Goal: Information Seeking & Learning: Learn about a topic

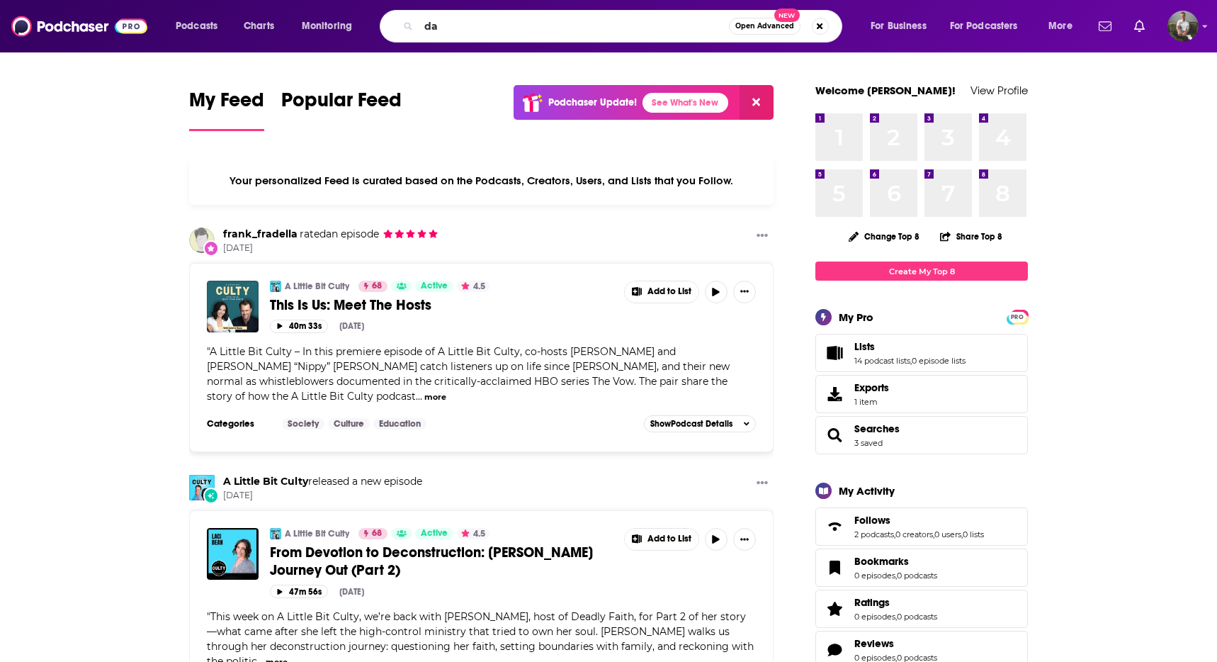
type input "d"
type input "[PERSON_NAME] [PERSON_NAME]"
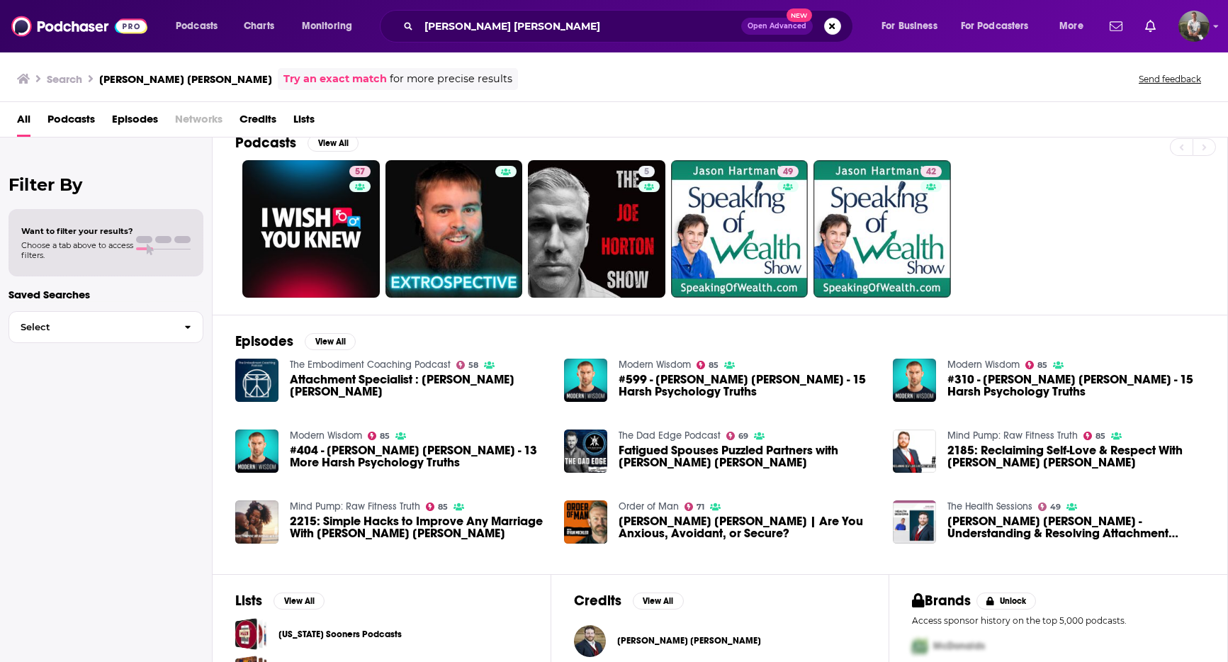
scroll to position [98, 0]
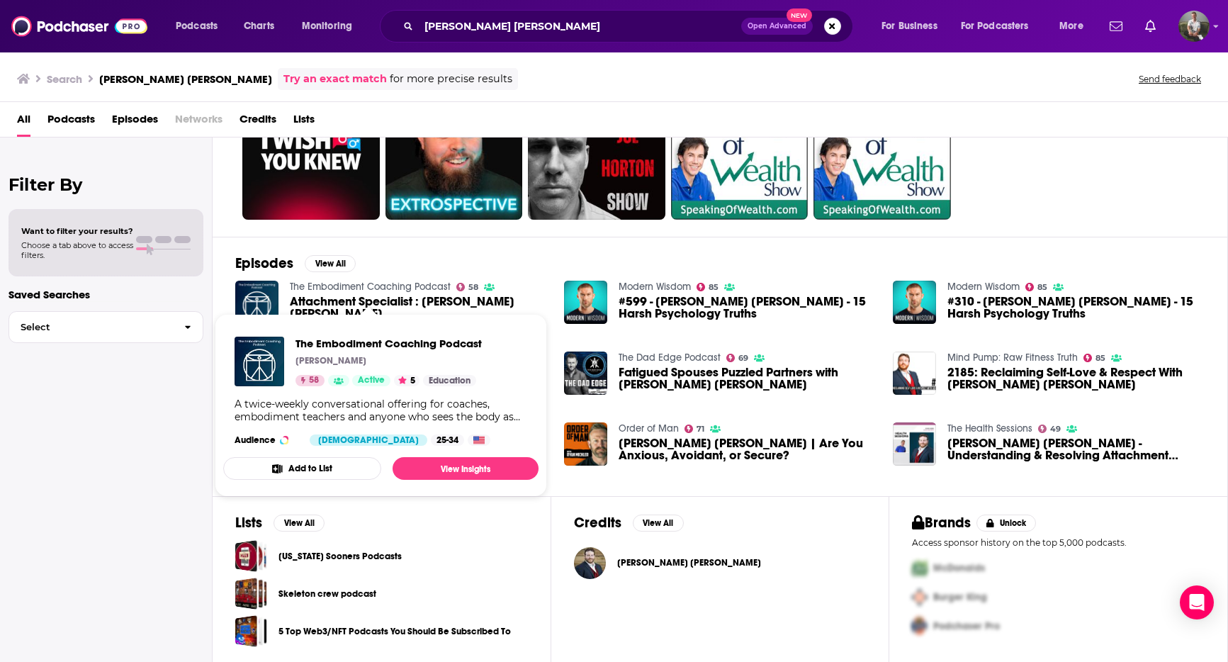
click at [171, 449] on div "Filter By Want to filter your results? Choose a tab above to access filters. Sa…" at bounding box center [106, 468] width 213 height 662
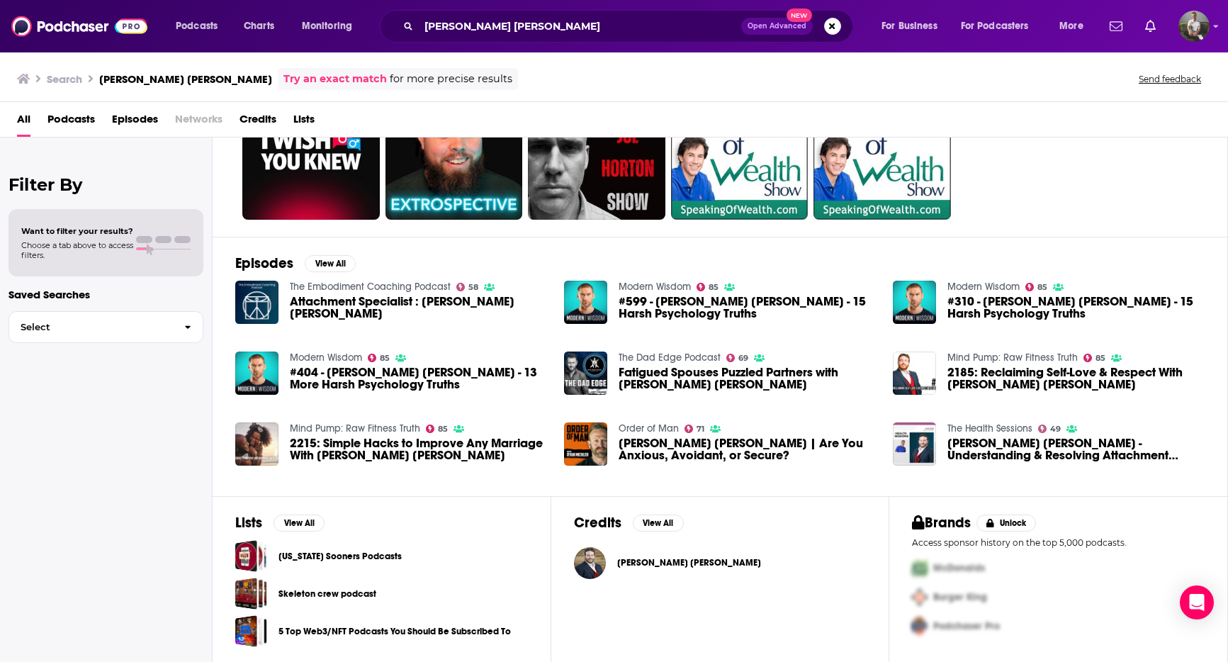
click at [323, 253] on div "Episodes View All The Embodiment Coaching Podcast 58 Attachment Specialist : Ad…" at bounding box center [720, 366] width 1015 height 259
click at [329, 261] on button "View All" at bounding box center [330, 263] width 51 height 17
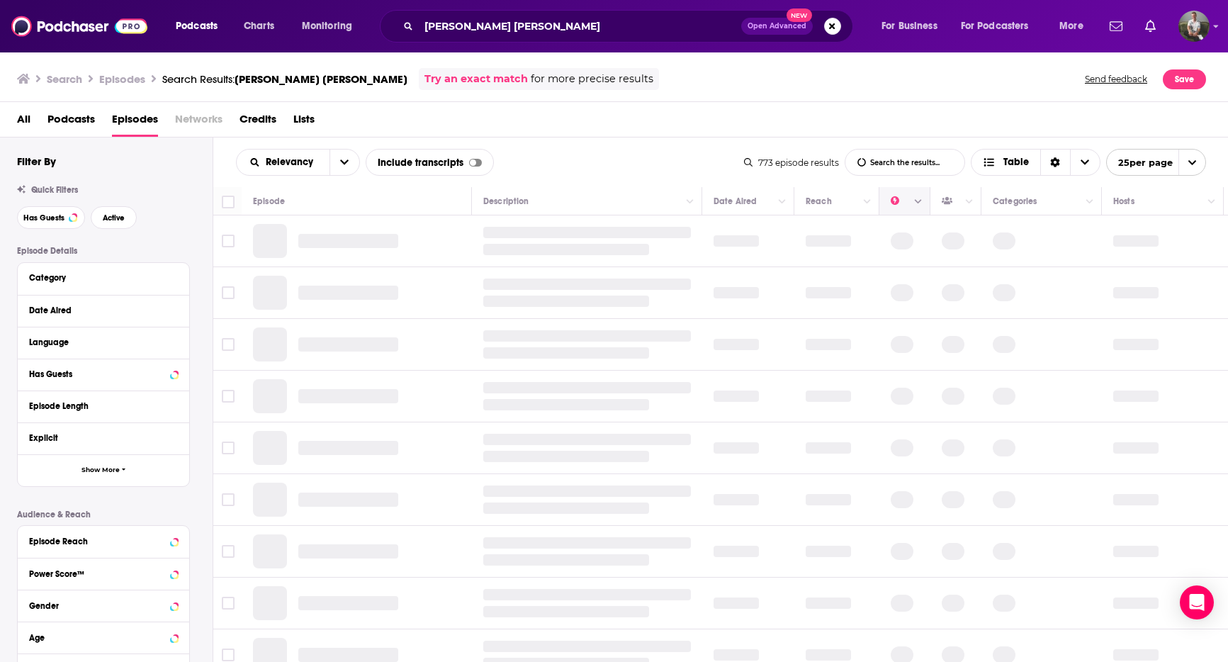
click at [901, 205] on icon "Move" at bounding box center [903, 201] width 17 height 17
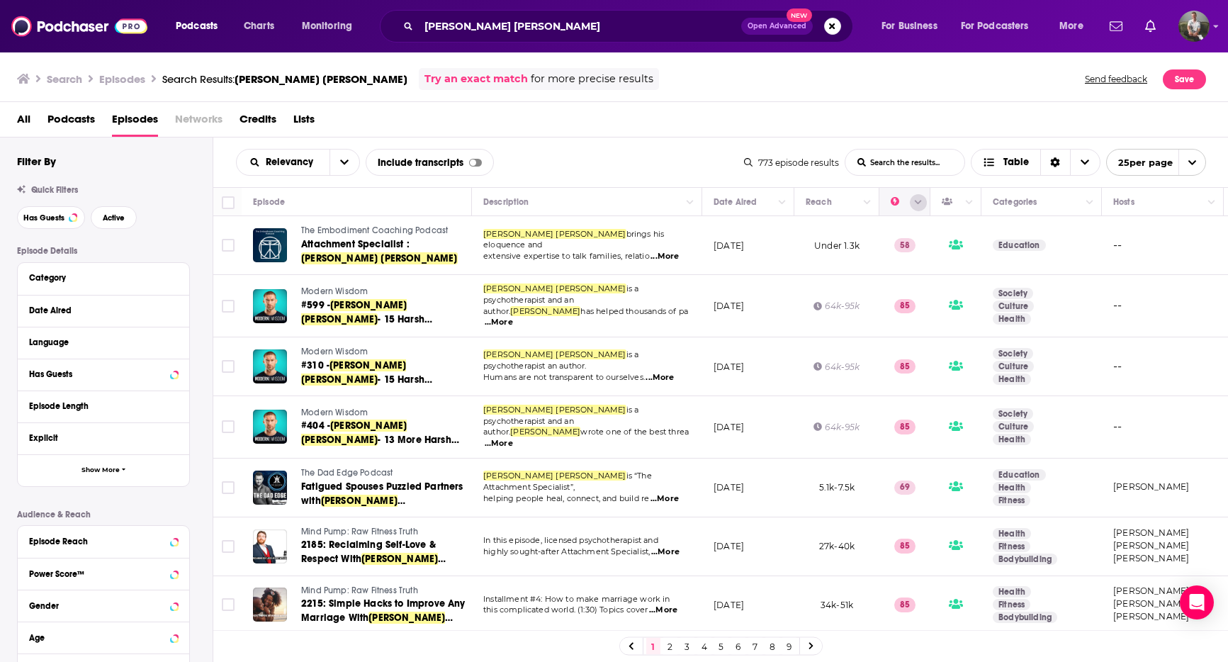
click at [917, 202] on icon "Column Actions" at bounding box center [918, 203] width 7 height 4
click at [906, 196] on div at bounding box center [614, 331] width 1228 height 662
click at [895, 205] on icon "Move" at bounding box center [903, 201] width 17 height 17
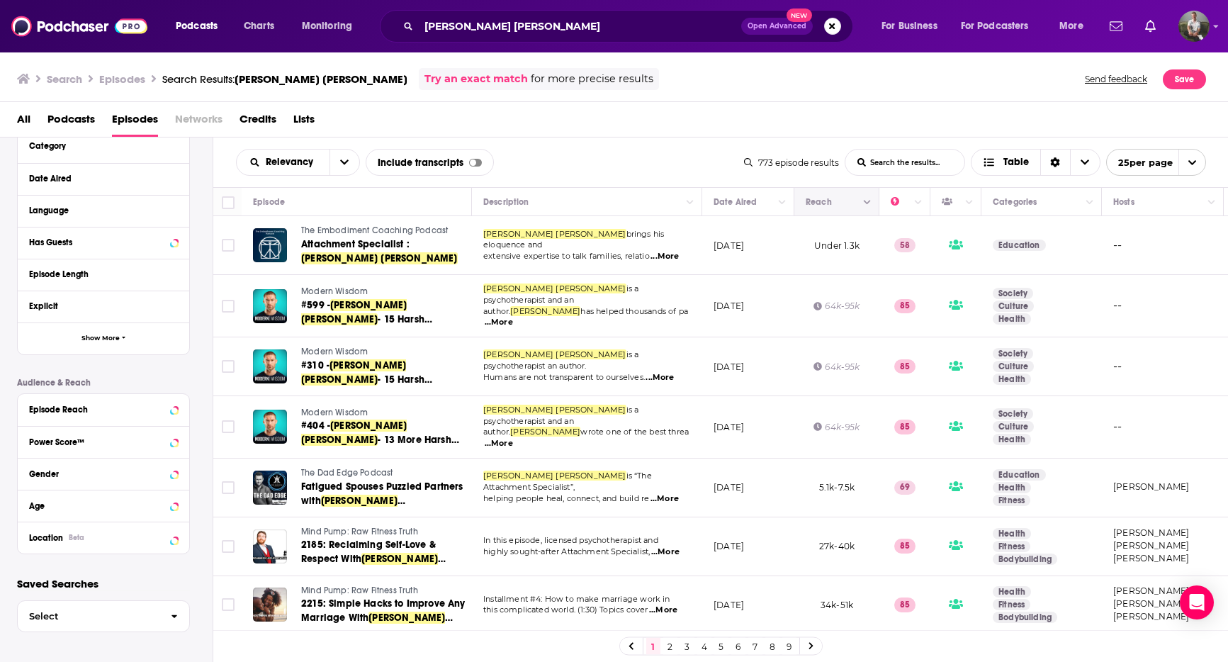
click at [835, 201] on icon "Move" at bounding box center [835, 201] width 17 height 17
click at [867, 204] on icon "Column Actions" at bounding box center [867, 202] width 7 height 9
click at [838, 208] on div at bounding box center [614, 331] width 1228 height 662
click at [822, 205] on button "Move" at bounding box center [835, 201] width 62 height 17
click at [823, 240] on span "Under 1.3k" at bounding box center [836, 245] width 45 height 11
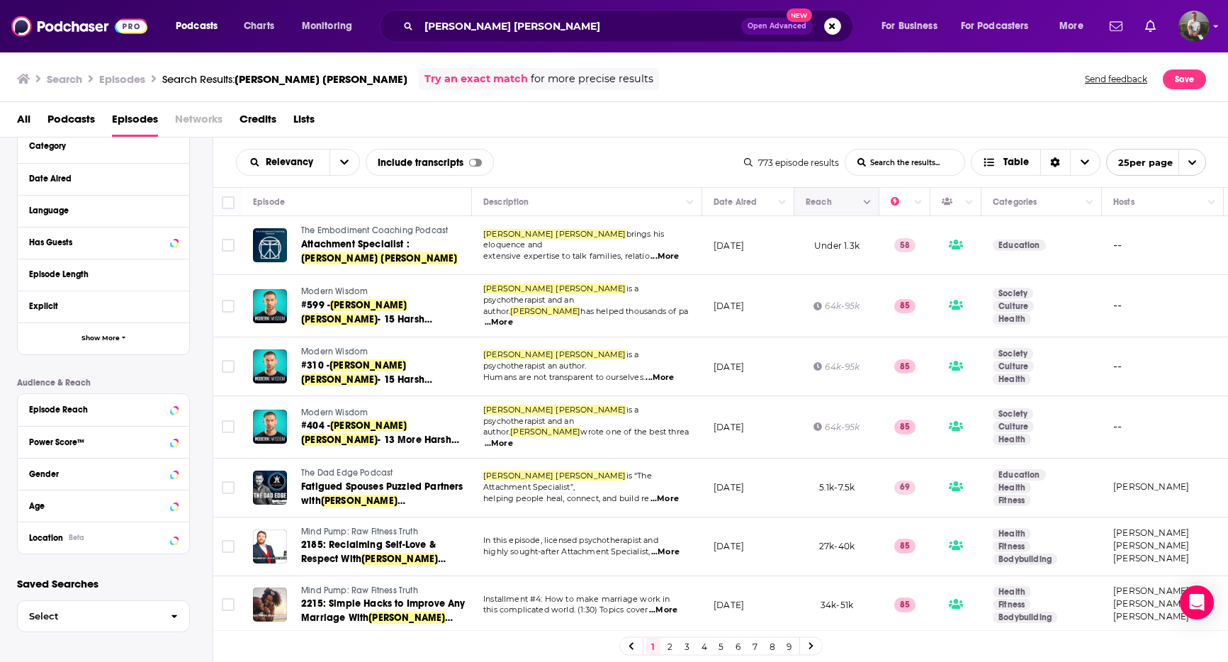
click at [825, 205] on button "Move" at bounding box center [835, 201] width 62 height 17
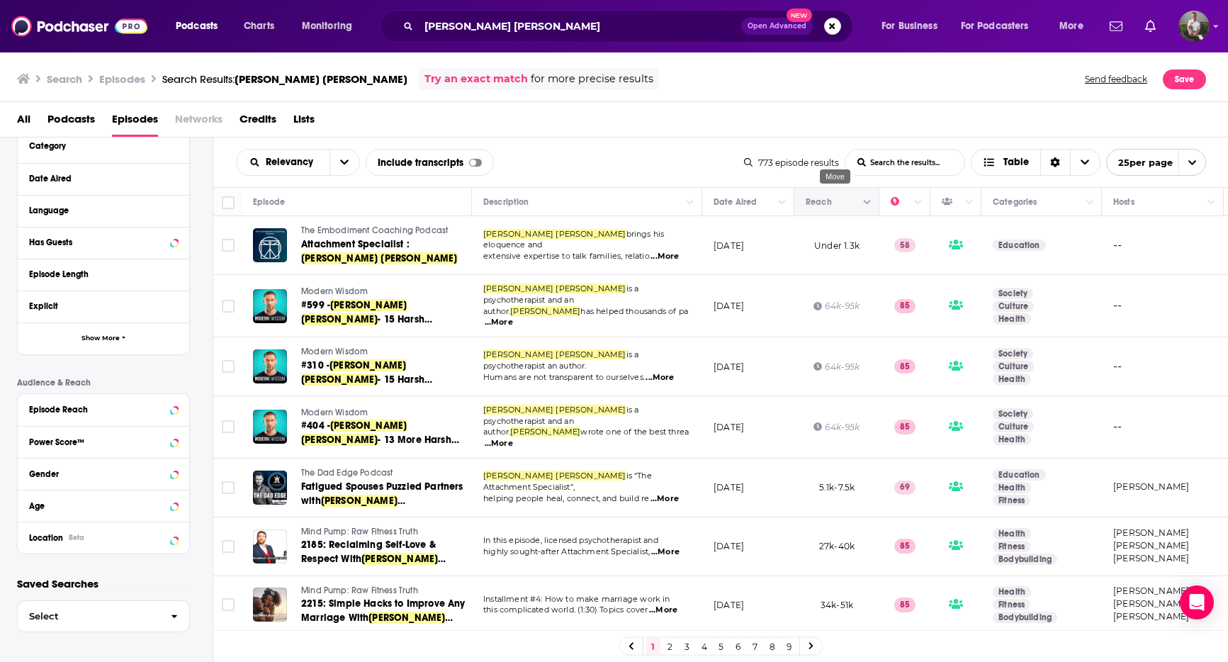
click at [825, 205] on button "Move" at bounding box center [835, 201] width 62 height 17
click at [346, 165] on icon "open menu" at bounding box center [344, 162] width 9 height 10
click at [298, 283] on span "Power Score" at bounding box center [307, 283] width 84 height 8
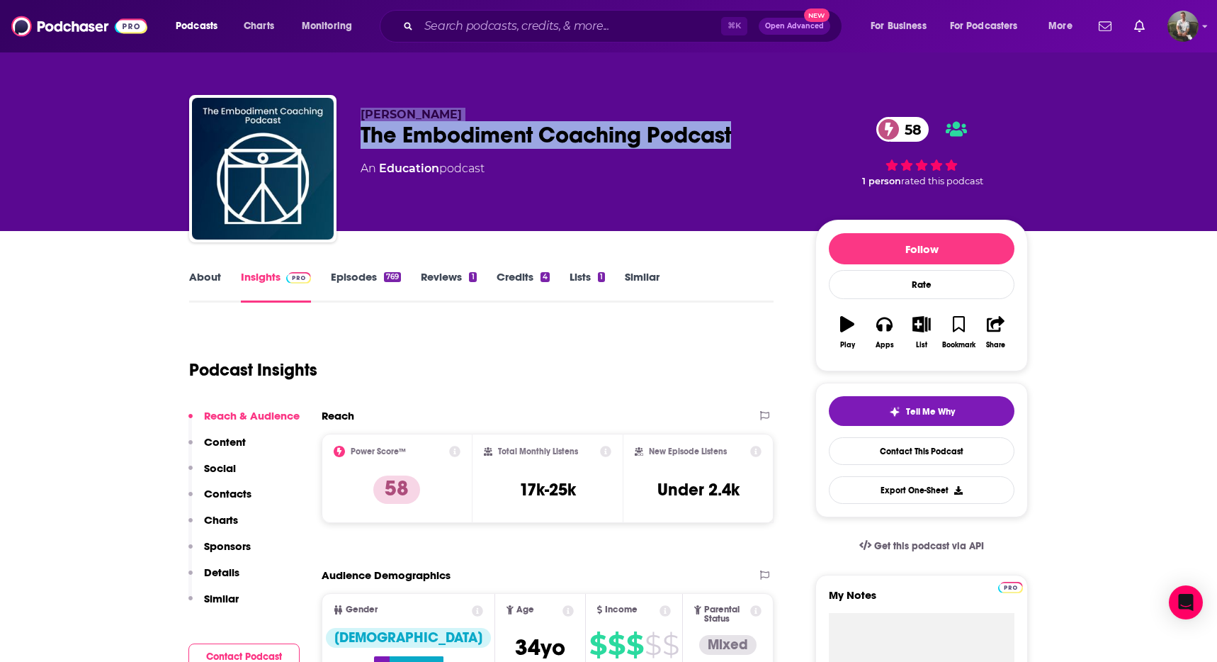
drag, startPoint x: 360, startPoint y: 108, endPoint x: 741, endPoint y: 140, distance: 382.5
click at [741, 140] on div "Mark Walsh The Embodiment Coaching Podcast 58 An Education podcast" at bounding box center [577, 164] width 432 height 113
copy div "Mark Walsh The Embodiment Coaching Podcast"
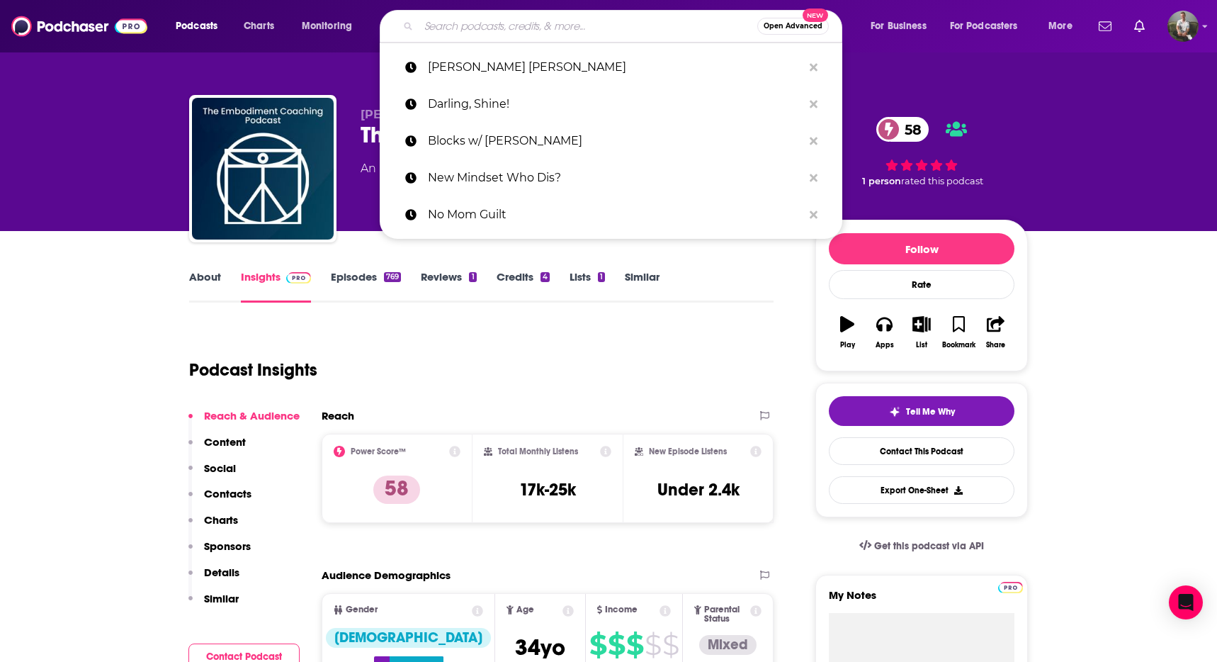
click at [574, 18] on input "Search podcasts, credits, & more..." at bounding box center [588, 26] width 339 height 23
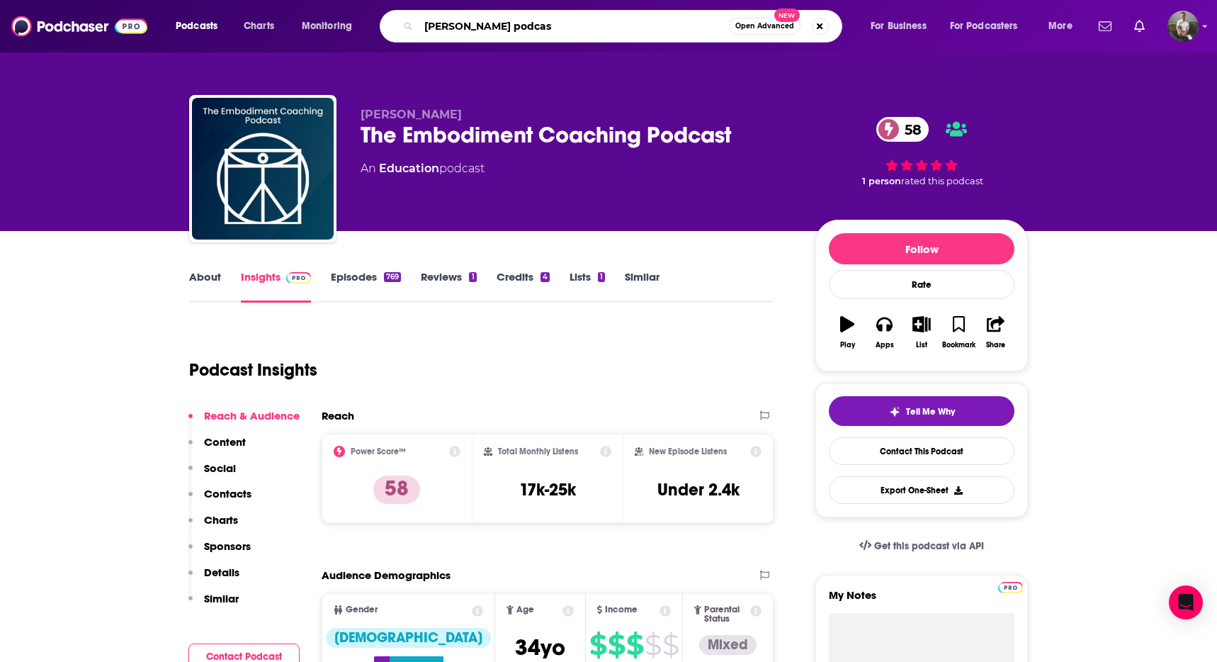
type input "mark groves podcast"
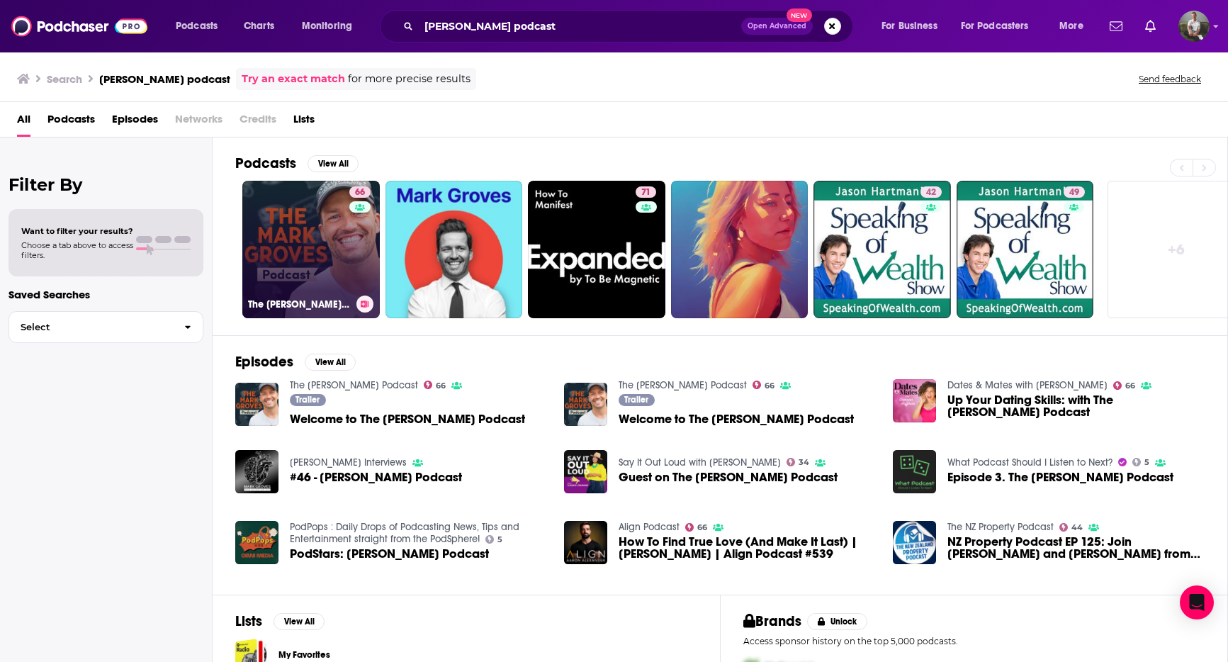
click at [320, 248] on link "66 The Mark Groves Podcast" at bounding box center [310, 249] width 137 height 137
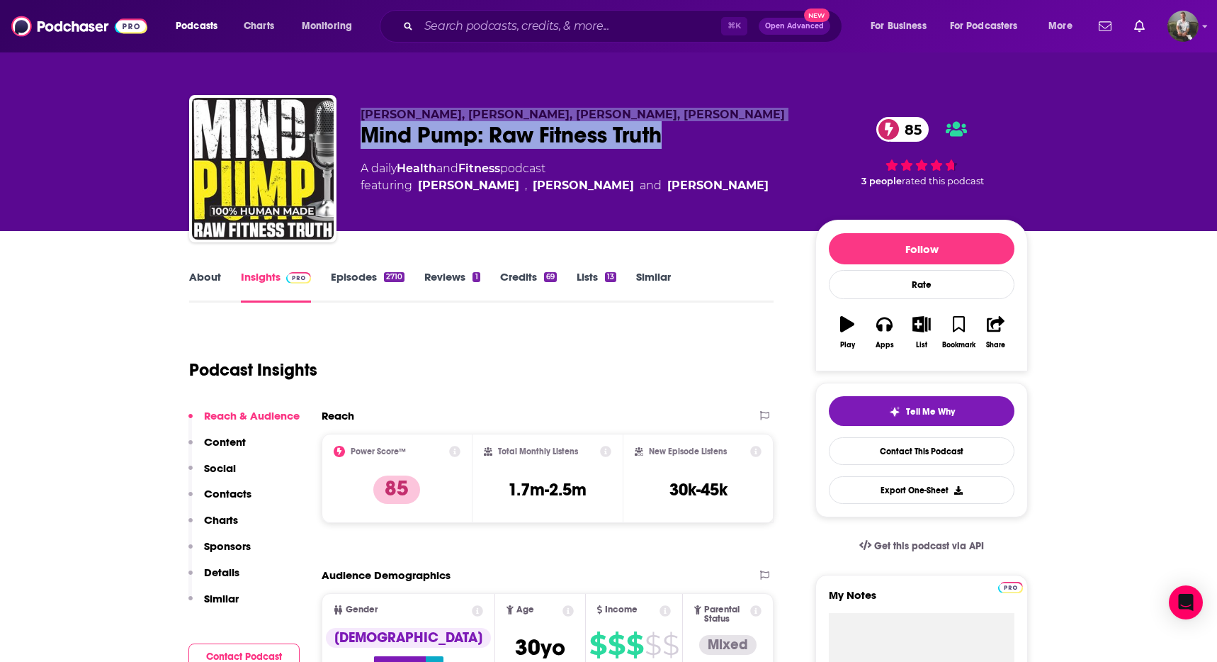
drag, startPoint x: 361, startPoint y: 107, endPoint x: 699, endPoint y: 133, distance: 339.0
click at [699, 133] on div "Sal Di Stefano, Adam Schafer, Justin Andrews, Doug Egge Mind Pump: Raw Fitness …" at bounding box center [608, 171] width 839 height 153
copy div "Sal Di Stefano, Adam Schafer, Justin Andrews, Doug Egge Mind Pump: Raw Fitness …"
click at [380, 130] on div "Mind Pump: Raw Fitness Truth 85" at bounding box center [577, 135] width 432 height 28
drag, startPoint x: 362, startPoint y: 133, endPoint x: 662, endPoint y: 130, distance: 299.7
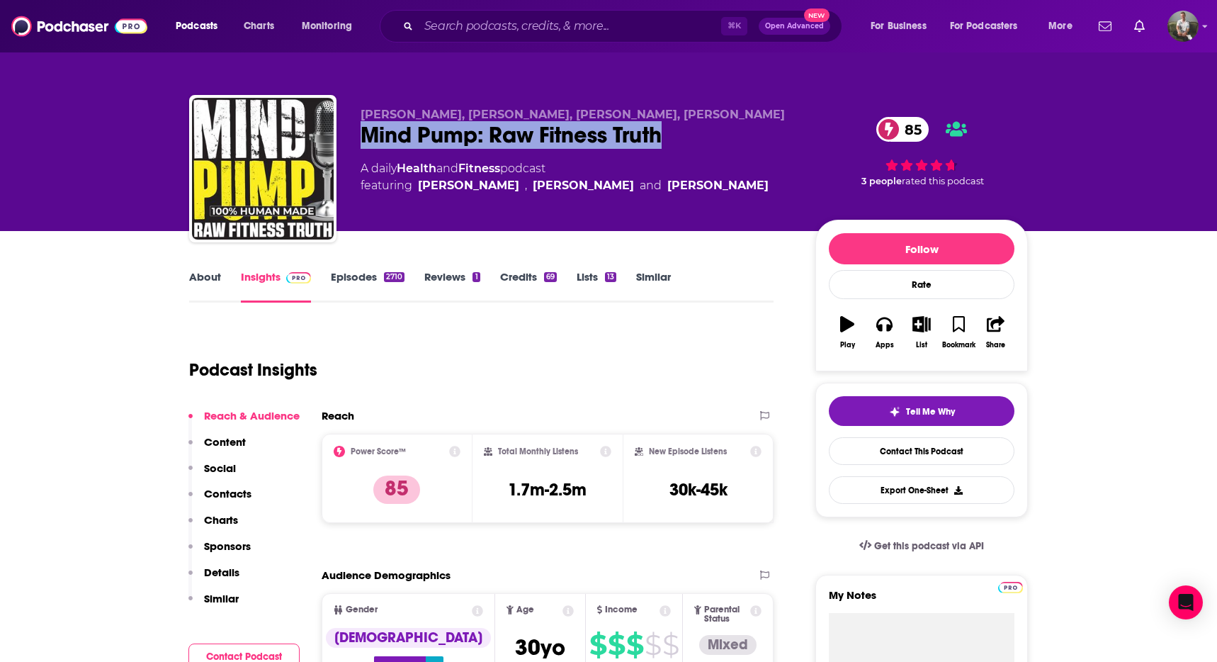
click at [662, 130] on div "Mind Pump: Raw Fitness Truth 85" at bounding box center [577, 135] width 432 height 28
copy h2 "Mind Pump: Raw Fitness Truth"
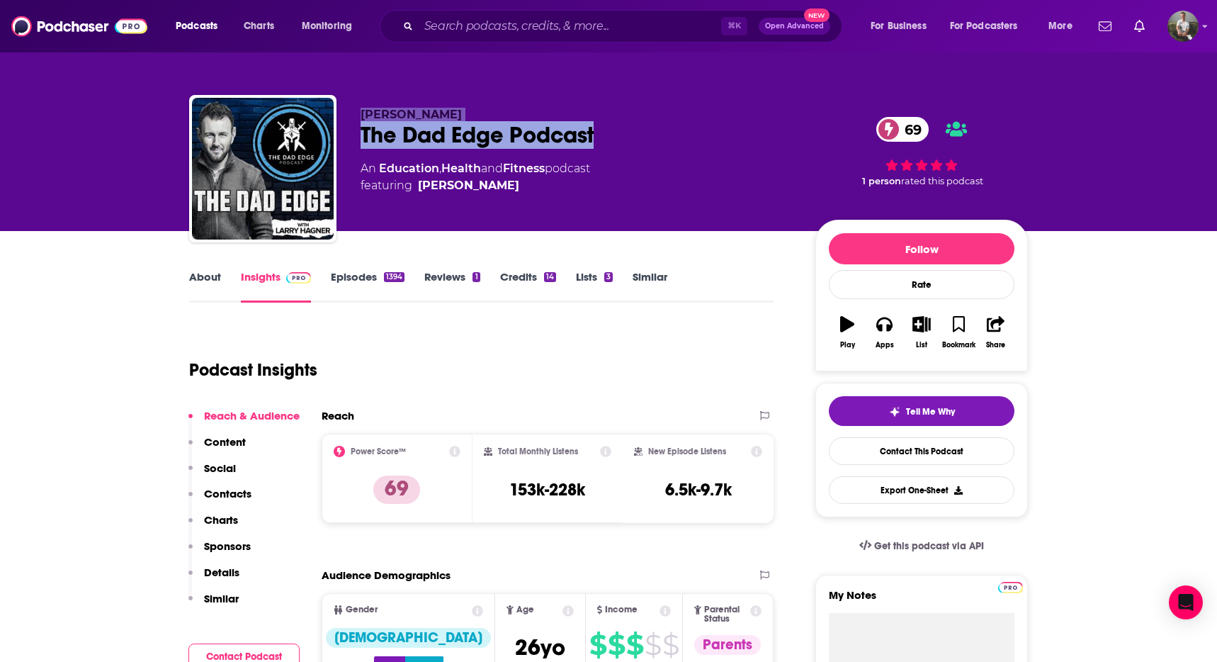
drag, startPoint x: 359, startPoint y: 104, endPoint x: 599, endPoint y: 135, distance: 242.1
click at [599, 135] on div "Larry Hagner The Dad Edge Podcast 69 An Education , Health and Fitness podcast …" at bounding box center [608, 171] width 839 height 153
copy div "Larry Hagner The Dad Edge Podcast"
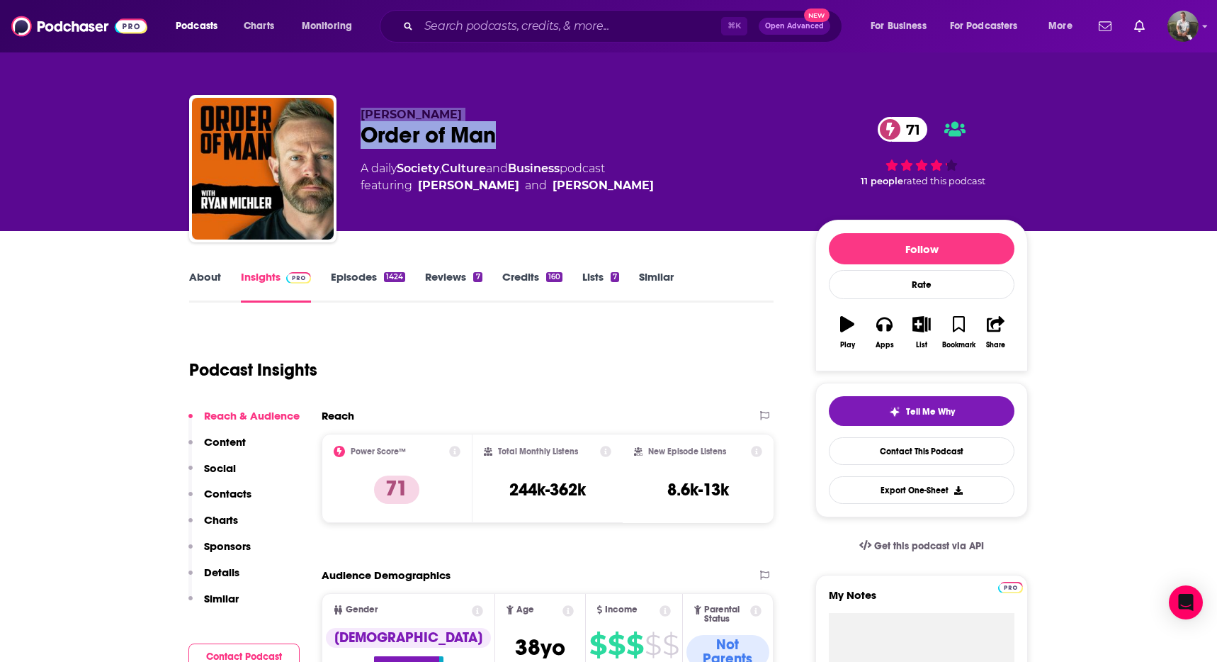
drag, startPoint x: 381, startPoint y: 116, endPoint x: 509, endPoint y: 135, distance: 129.0
click at [509, 135] on div "Ryan Michler Order of Man 71 A daily Society , Culture and Business podcast fea…" at bounding box center [577, 164] width 432 height 113
copy div "Ryan Michler Order of Man"
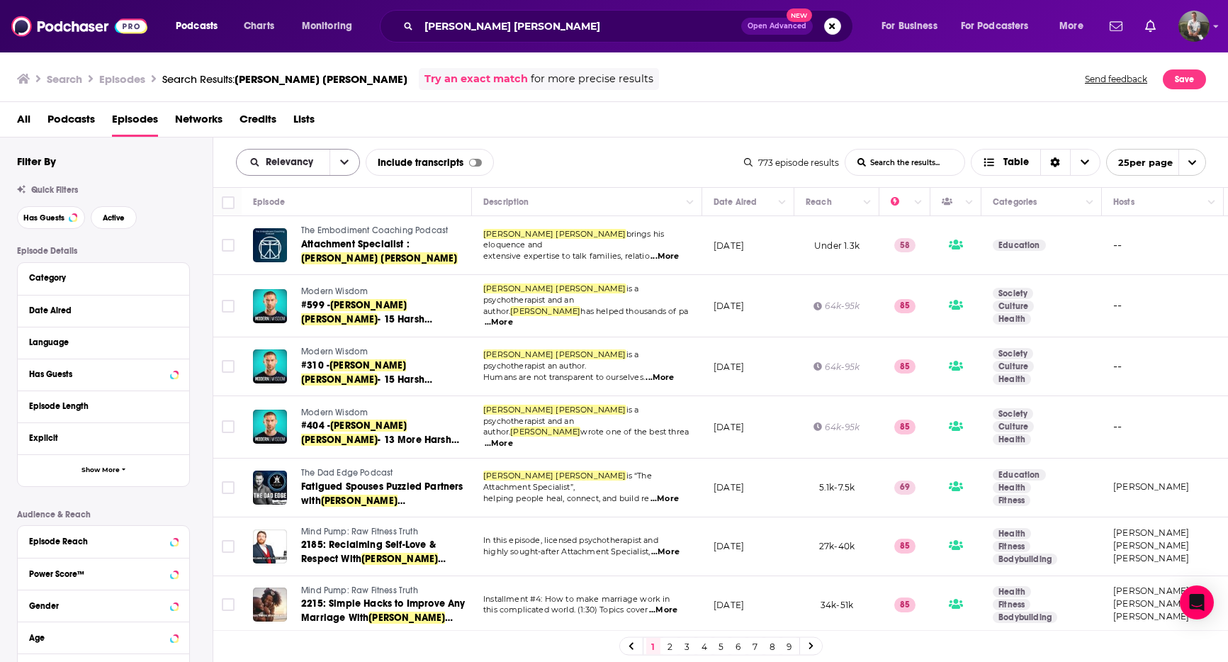
click at [320, 158] on span "Relevancy" at bounding box center [283, 162] width 93 height 10
click at [303, 281] on span "Power Score" at bounding box center [307, 283] width 84 height 8
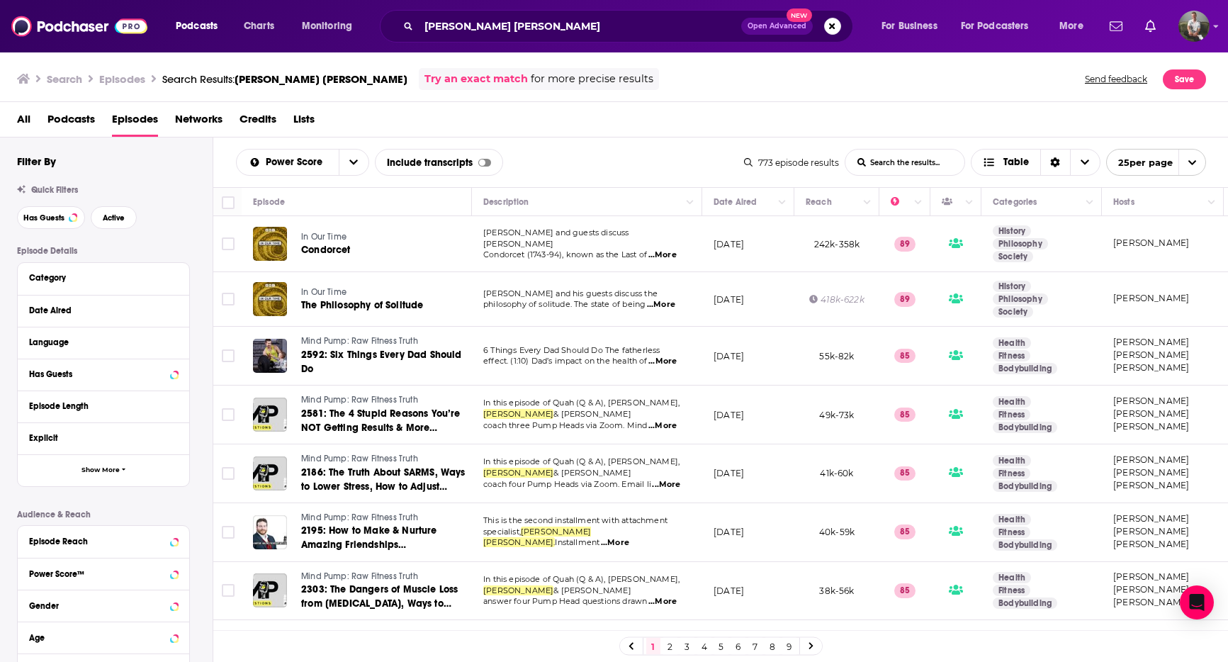
click at [670, 304] on span "...More" at bounding box center [661, 304] width 28 height 11
